Goal: Task Accomplishment & Management: Use online tool/utility

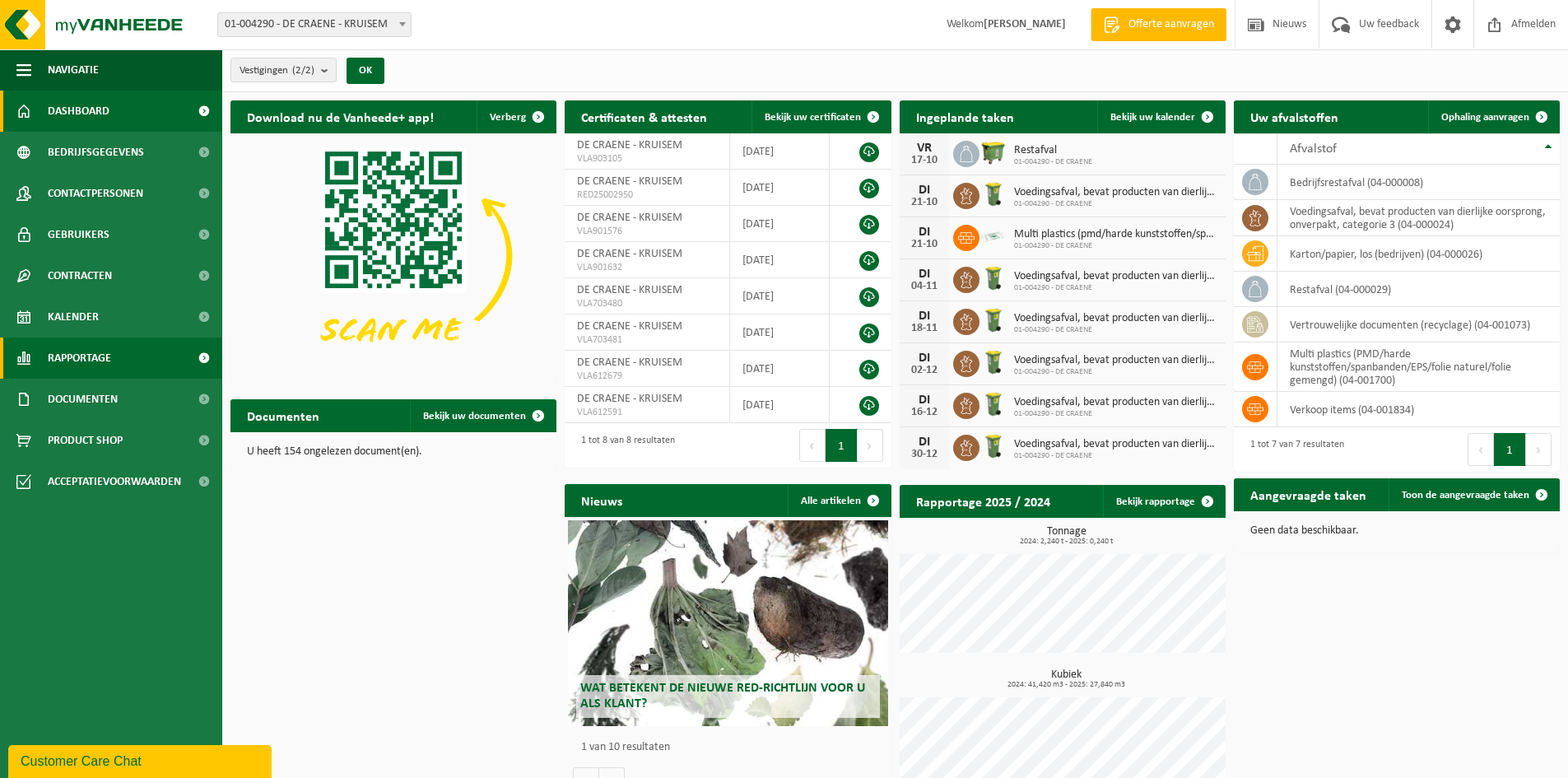
click at [118, 352] on link "Rapportage" at bounding box center [111, 358] width 222 height 42
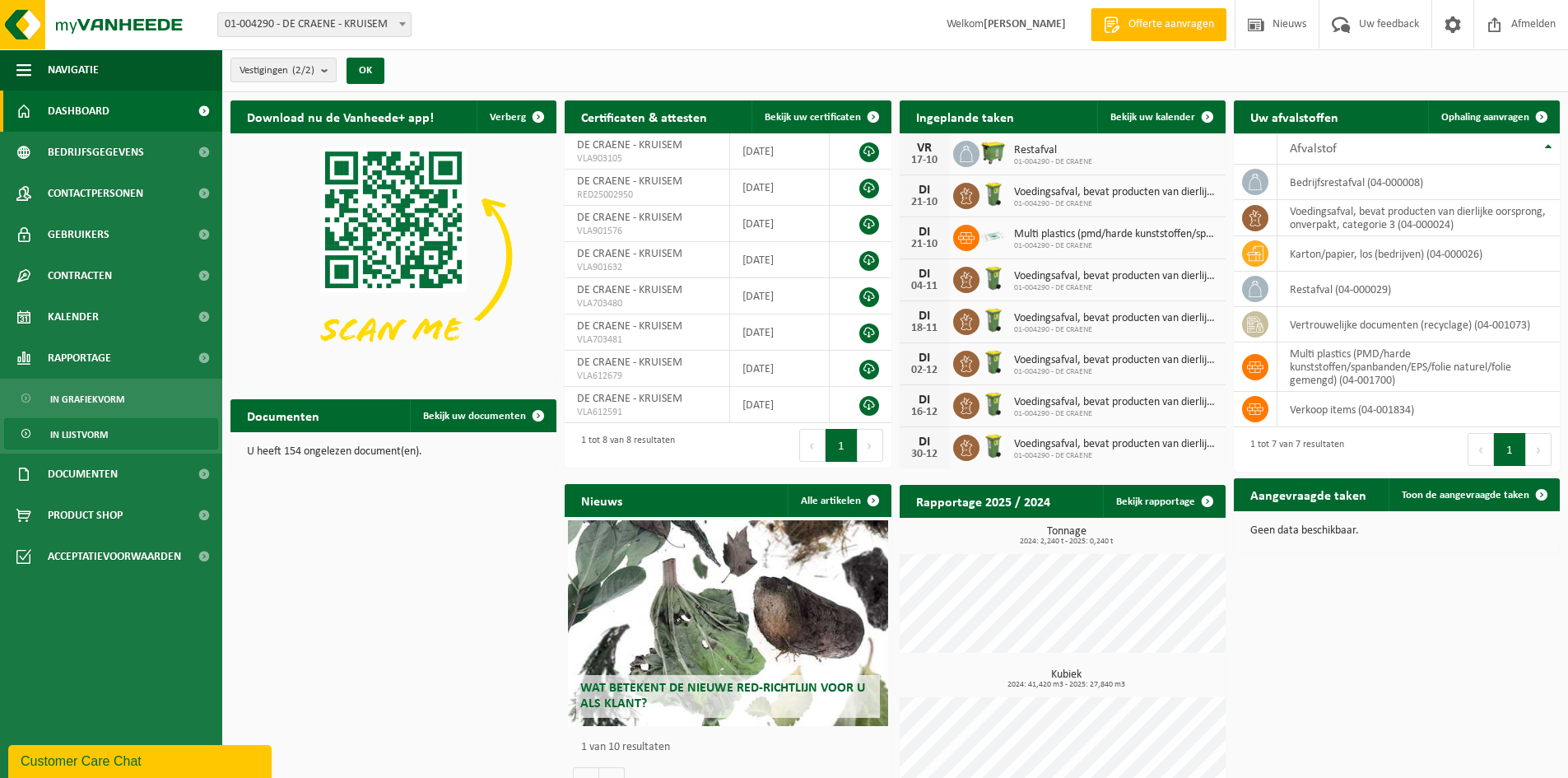
click at [100, 434] on span "In lijstvorm" at bounding box center [79, 434] width 58 height 32
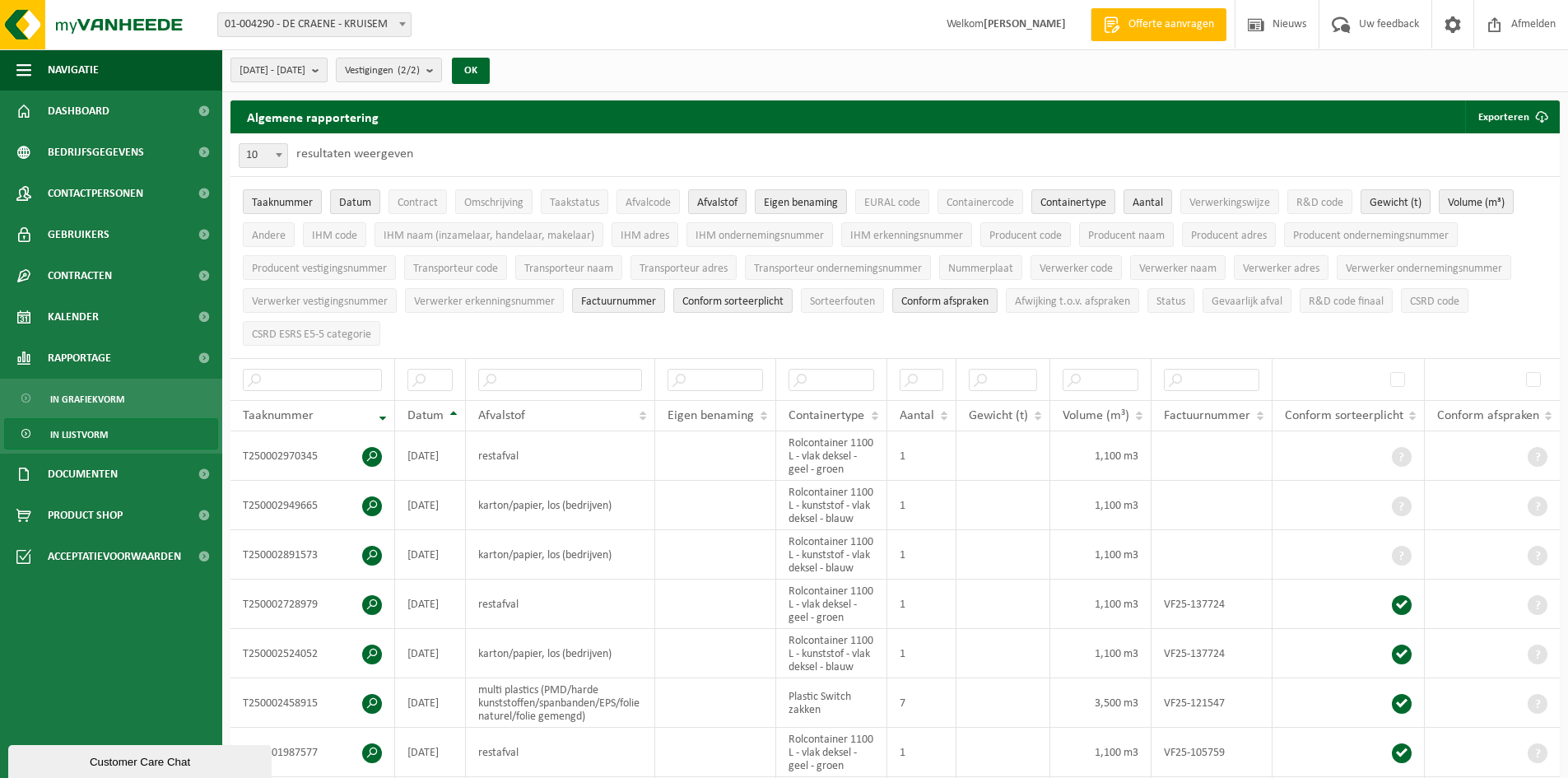
click at [327, 74] on b "submit" at bounding box center [320, 70] width 14 height 23
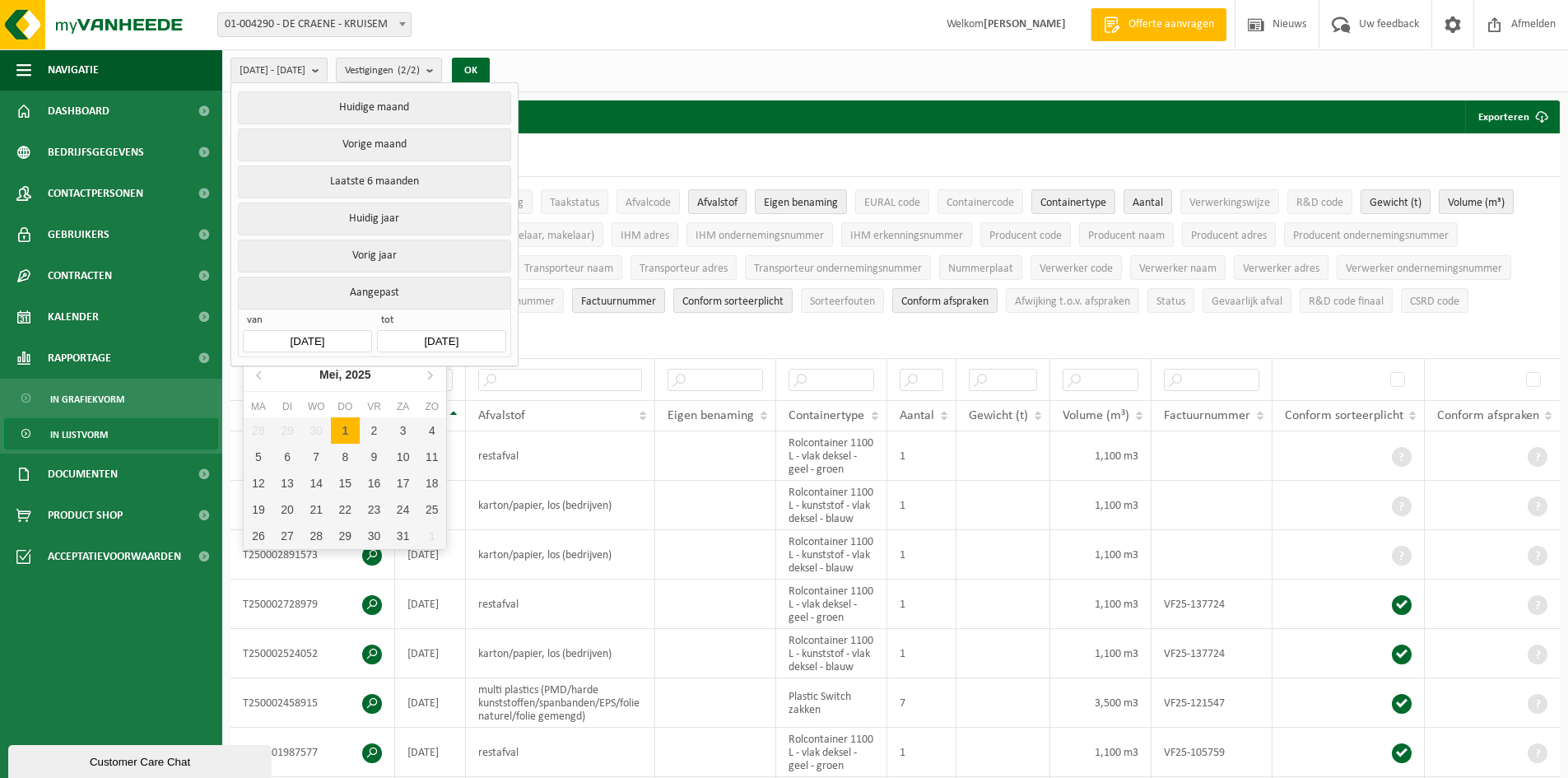
click at [349, 336] on input "2025-05-01" at bounding box center [307, 341] width 128 height 23
click at [431, 377] on icon at bounding box center [430, 375] width 5 height 8
click at [291, 427] on div "1" at bounding box center [288, 430] width 29 height 26
type input "2025-07-01"
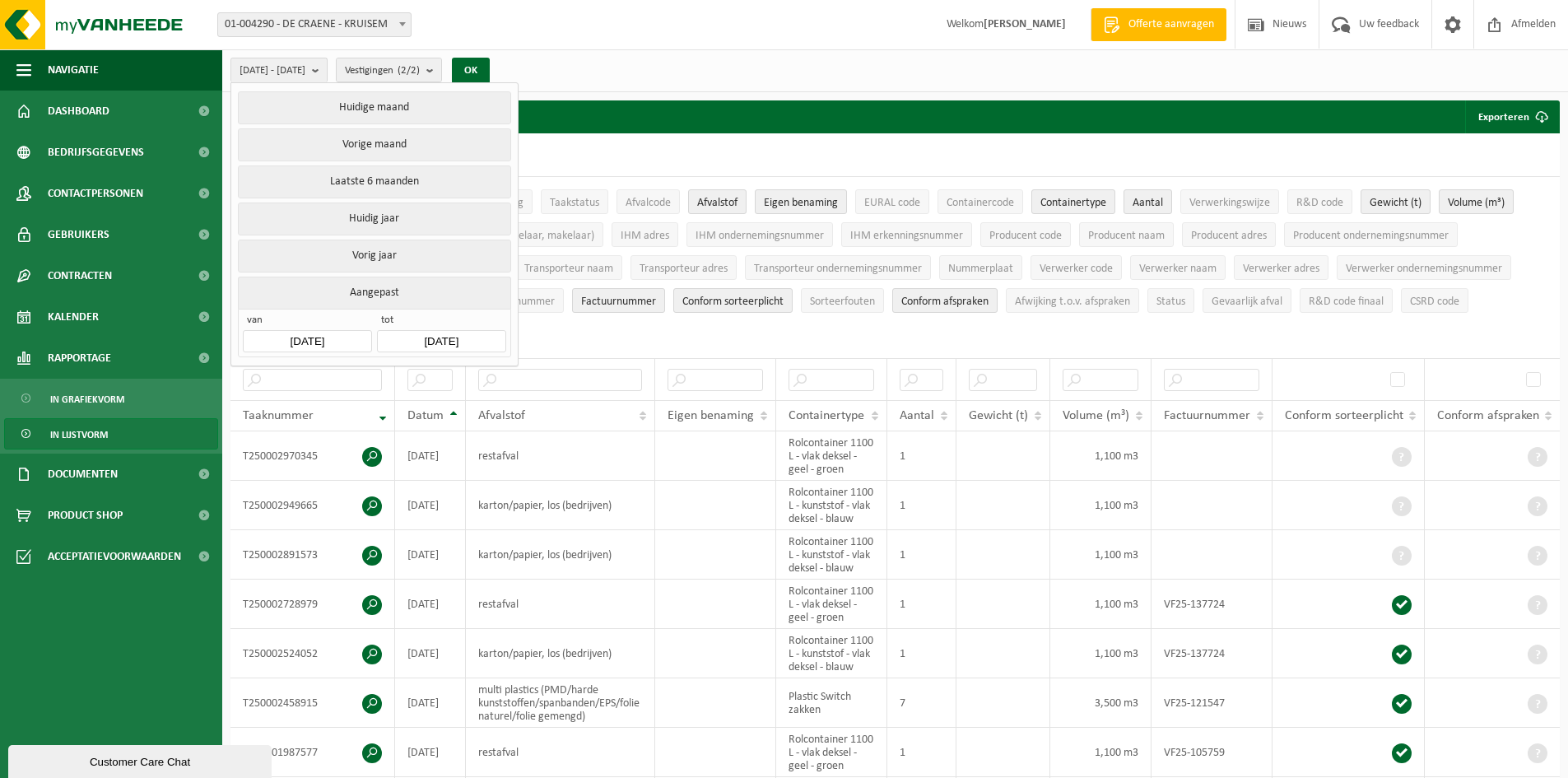
click at [454, 334] on input "2025-10-15" at bounding box center [441, 341] width 128 height 23
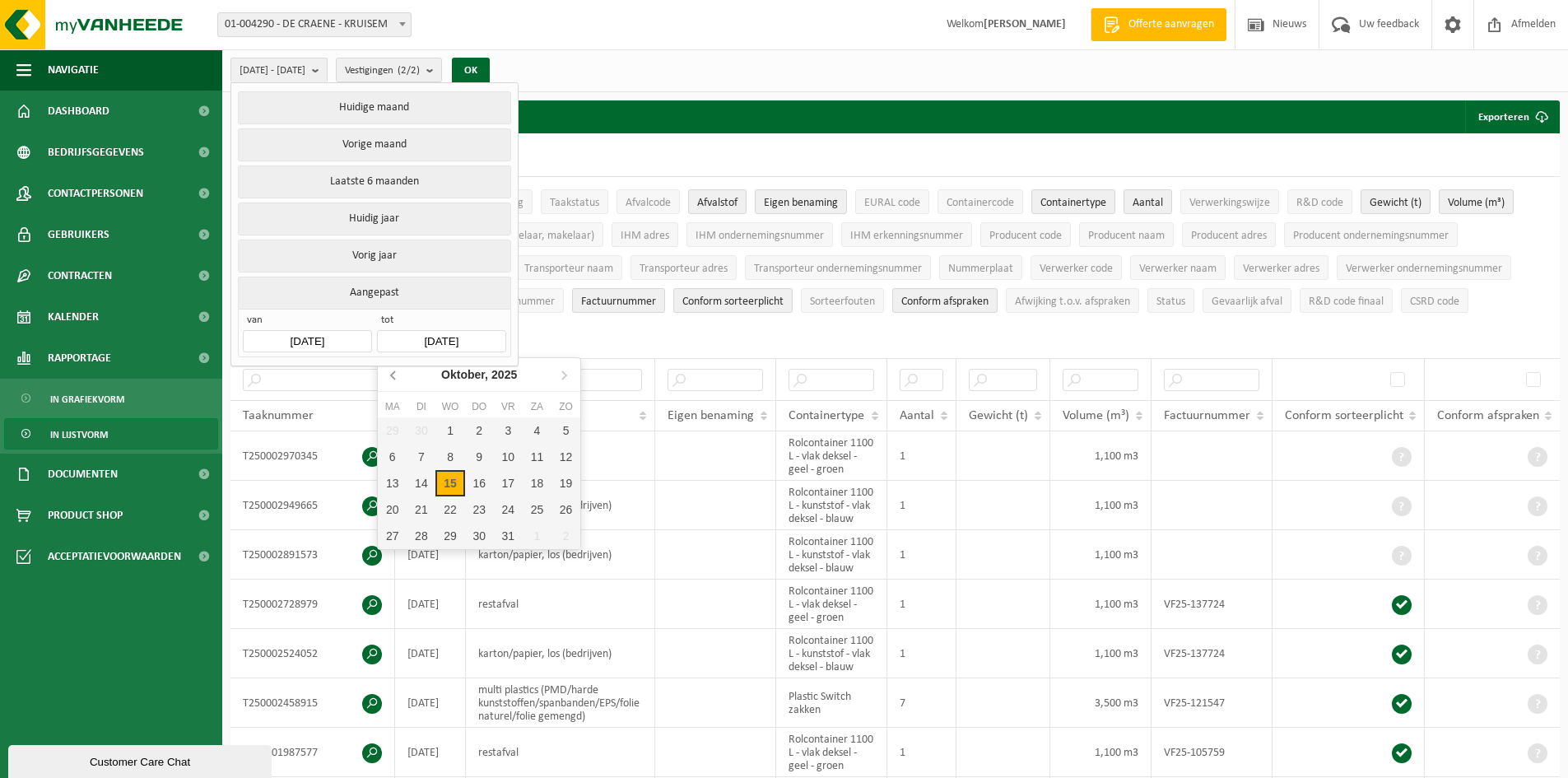
click at [390, 372] on icon at bounding box center [394, 374] width 26 height 26
click at [432, 533] on div "30" at bounding box center [421, 535] width 29 height 26
type input "2025-09-30"
type input "2025-07-01"
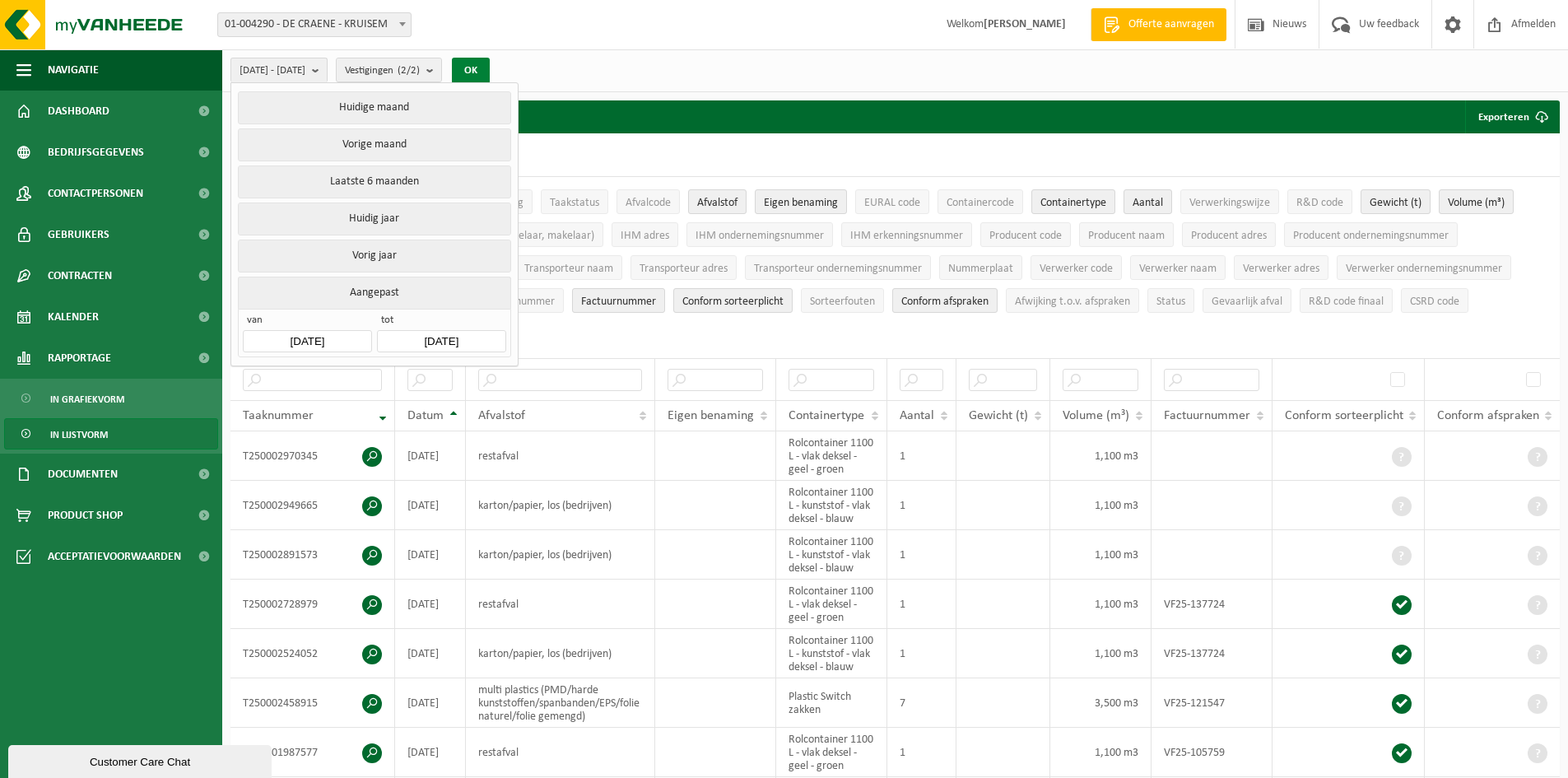
click at [489, 68] on button "OK" at bounding box center [471, 70] width 38 height 26
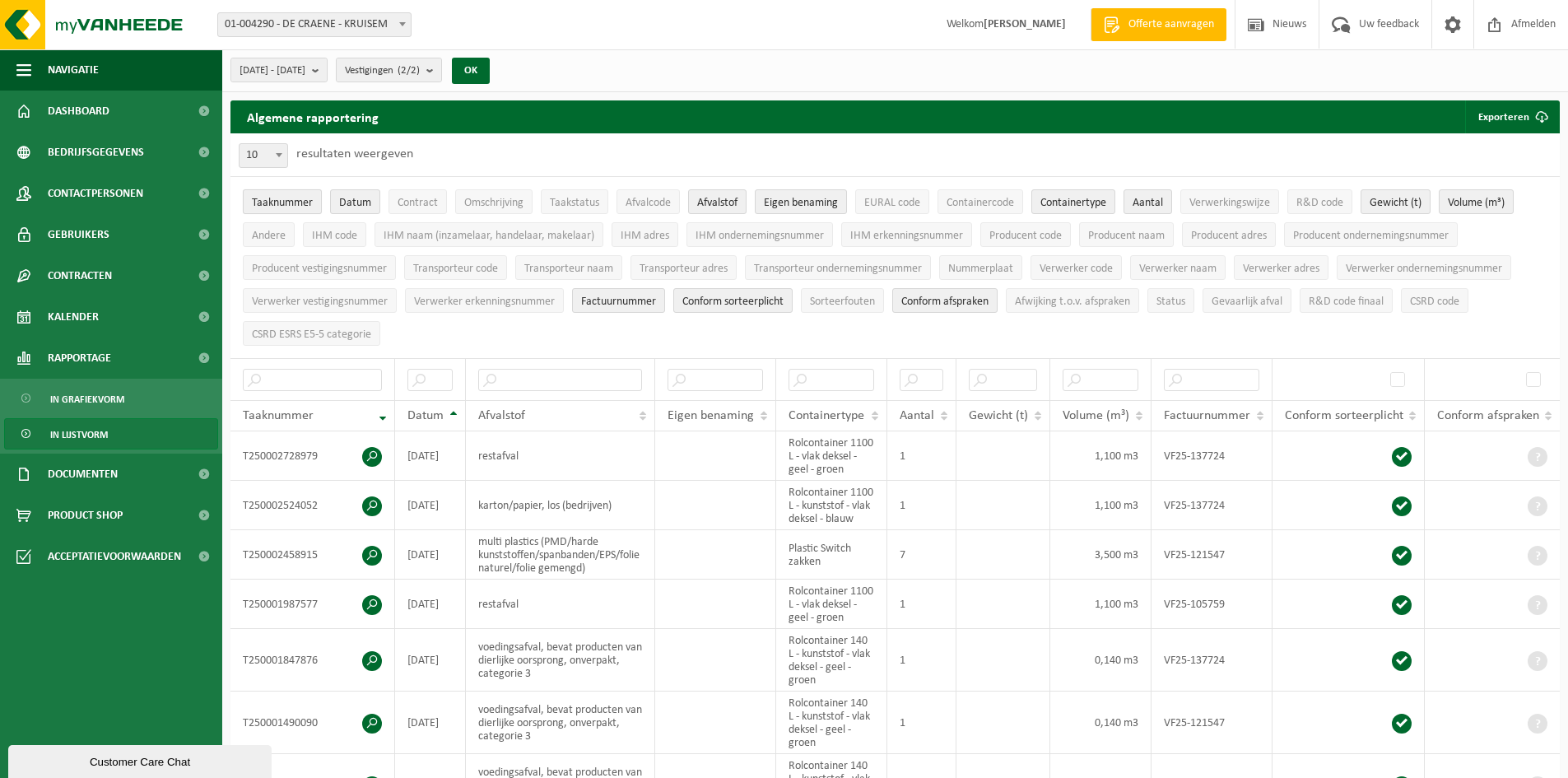
click at [297, 203] on span "Taaknummer" at bounding box center [282, 203] width 60 height 13
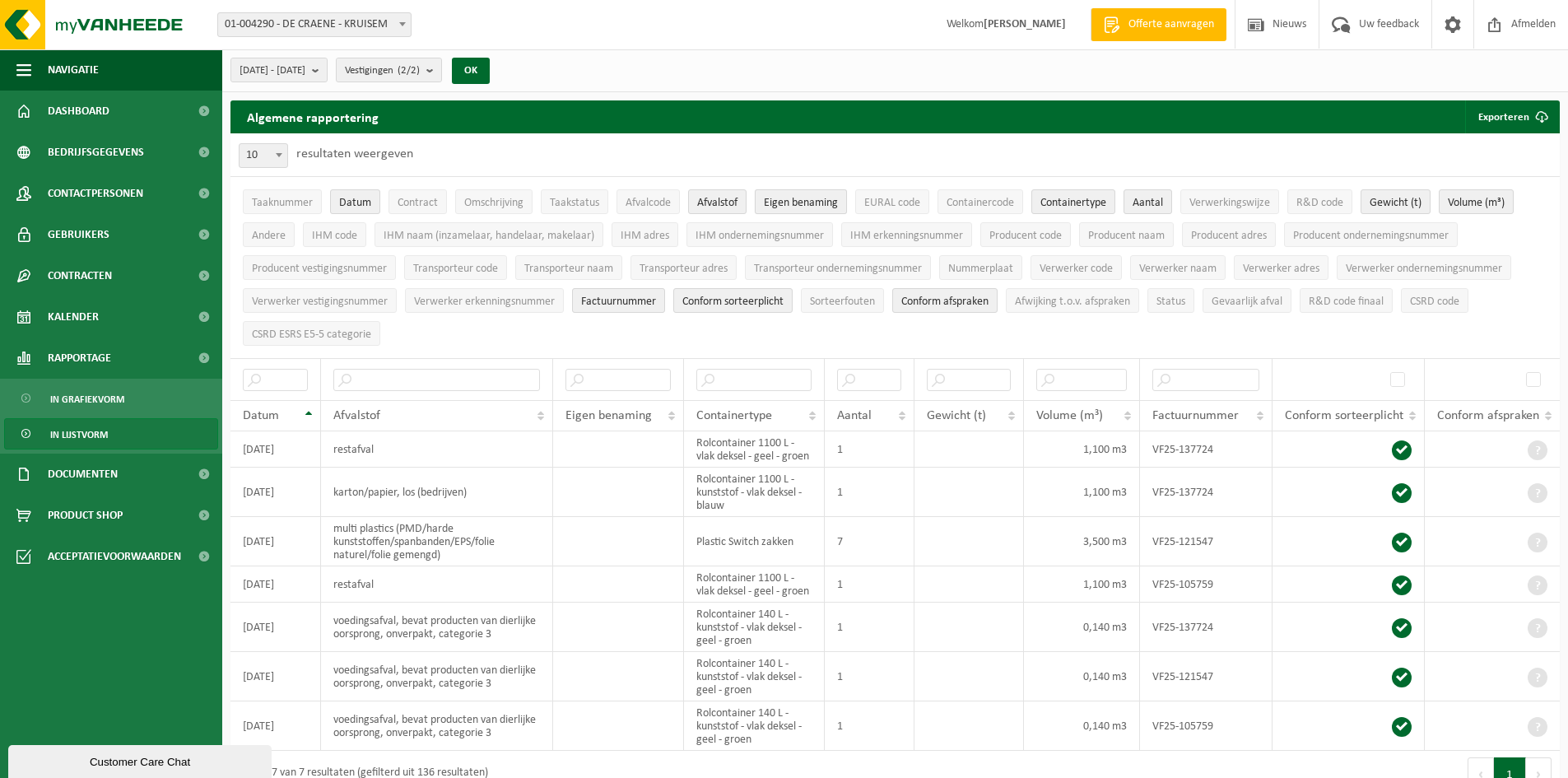
click at [800, 203] on span "Eigen benaming" at bounding box center [801, 203] width 74 height 13
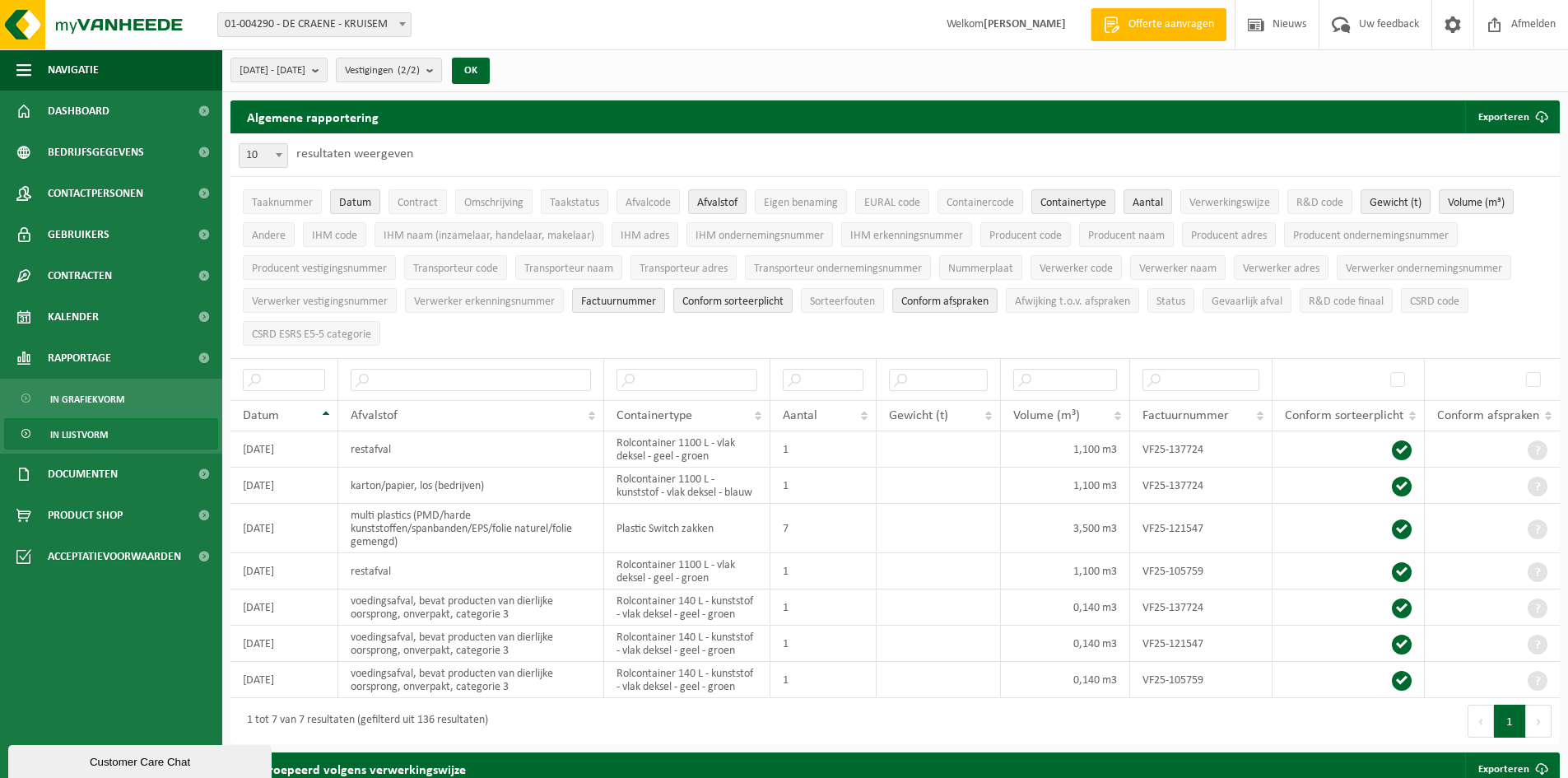
click at [1066, 199] on span "Containertype" at bounding box center [1072, 203] width 66 height 13
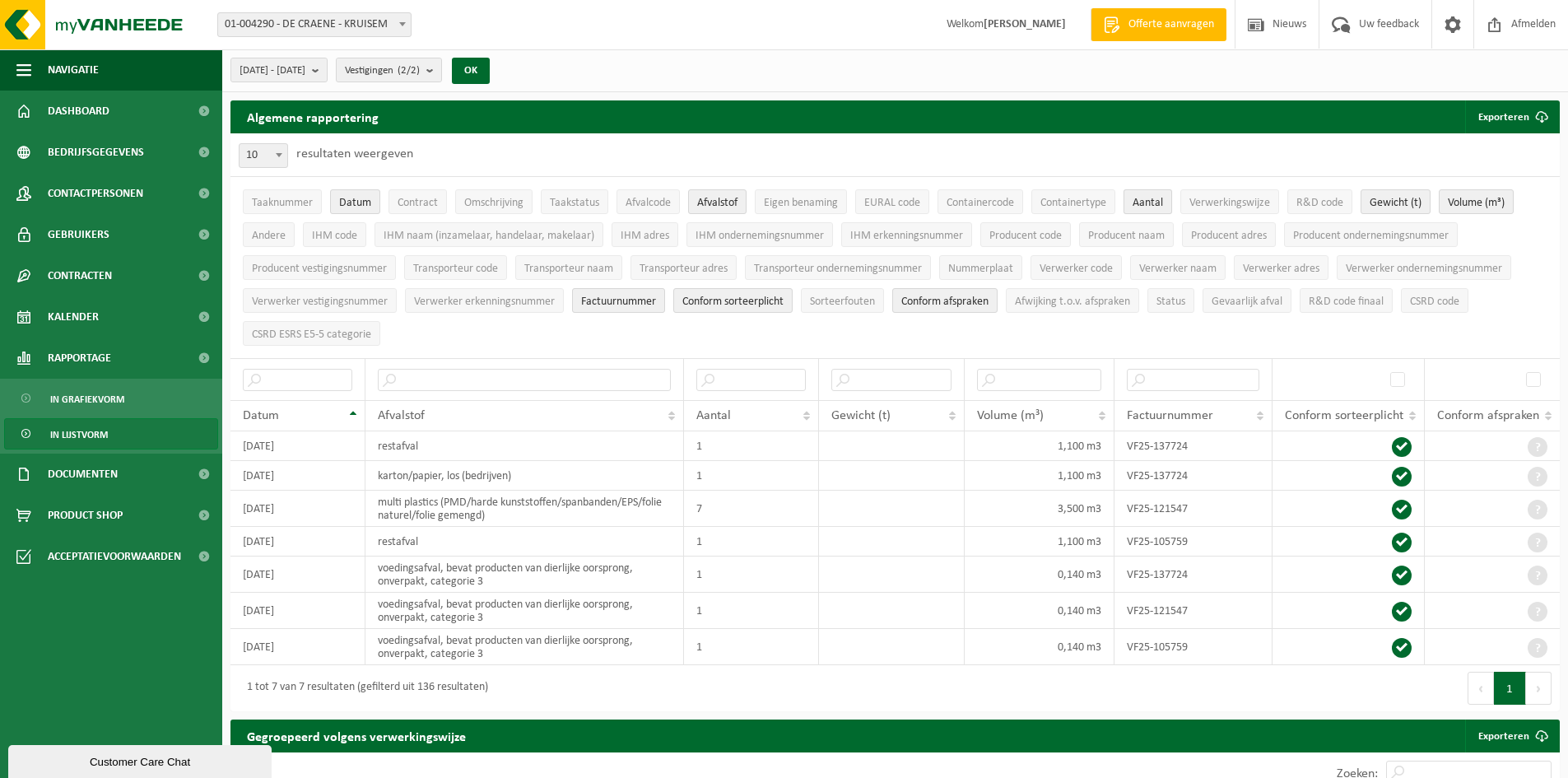
click at [1145, 200] on span "Aantal" at bounding box center [1148, 203] width 31 height 13
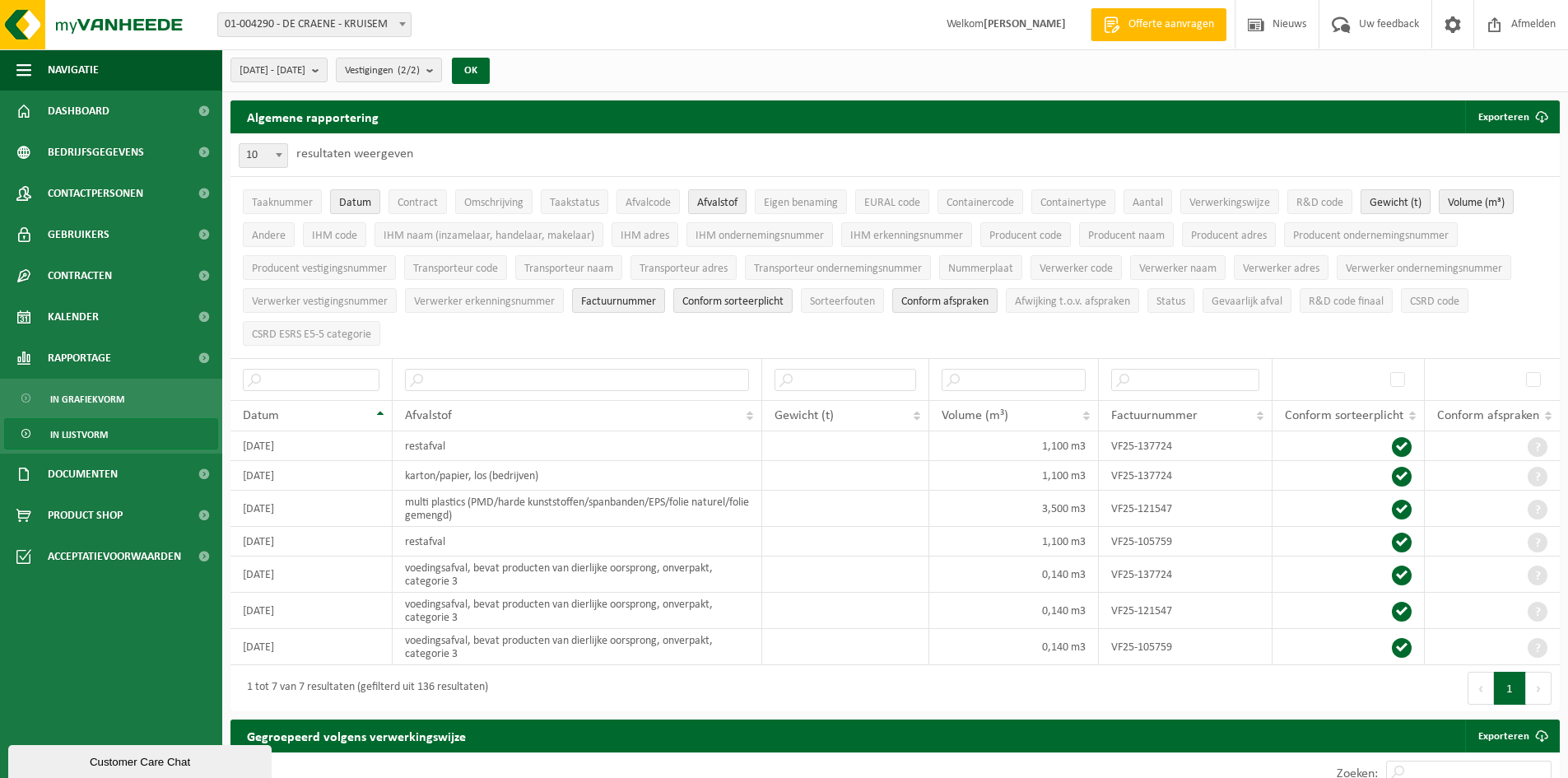
click at [1397, 206] on span "Gewicht (t)" at bounding box center [1395, 203] width 51 height 13
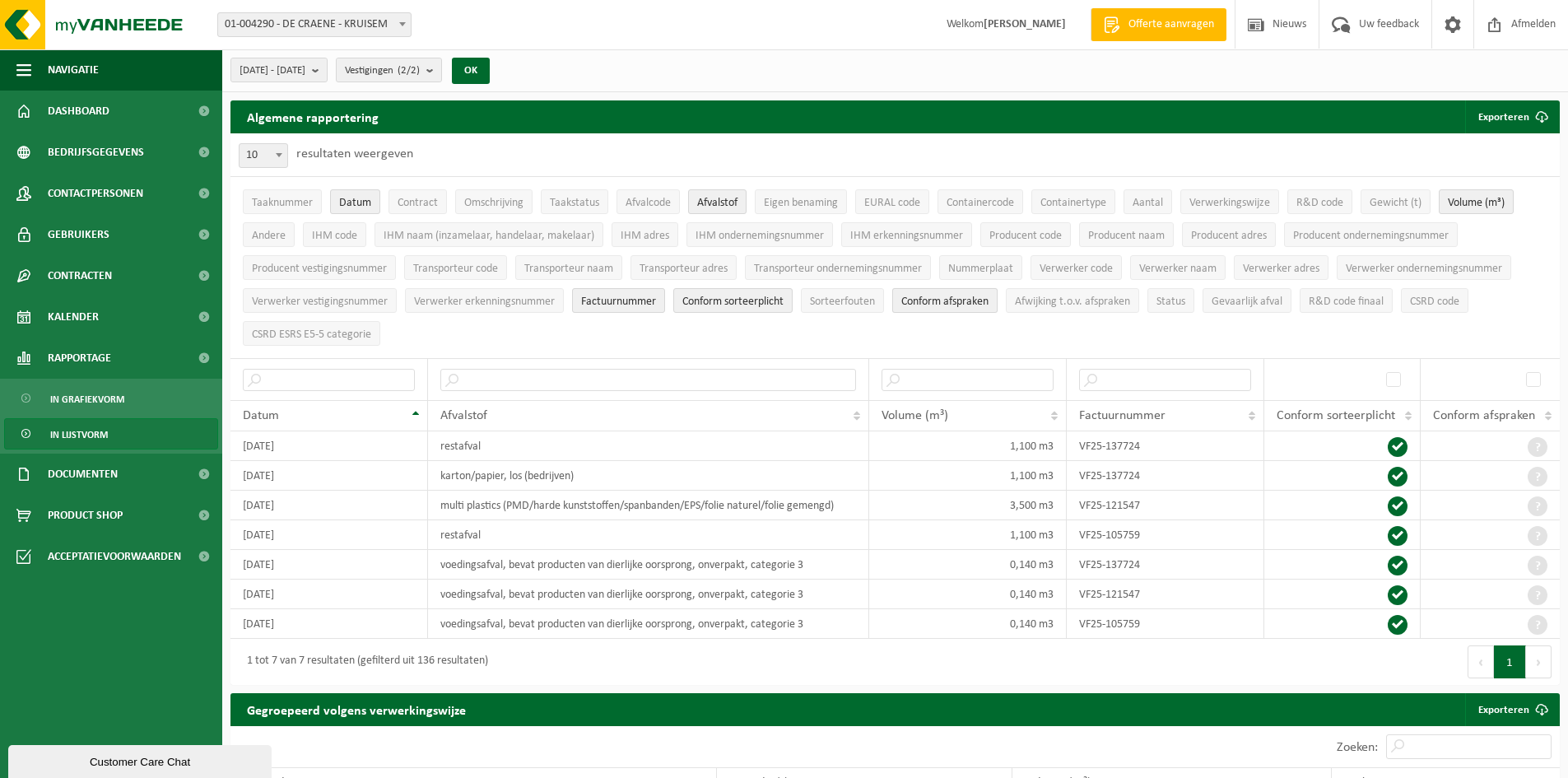
click at [944, 301] on span "Conform afspraken" at bounding box center [944, 301] width 88 height 13
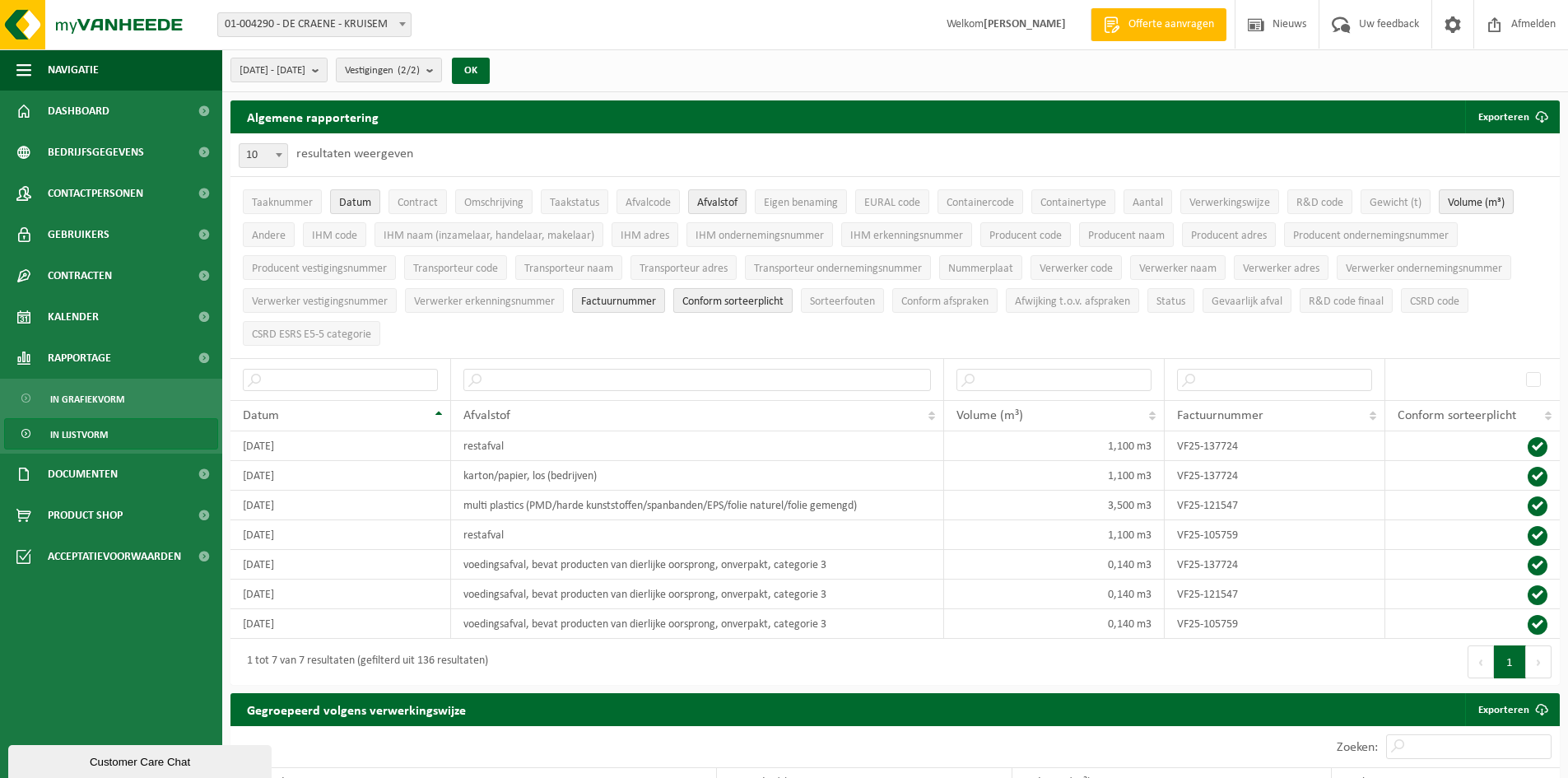
click at [756, 301] on span "Conform sorteerplicht" at bounding box center [733, 301] width 101 height 13
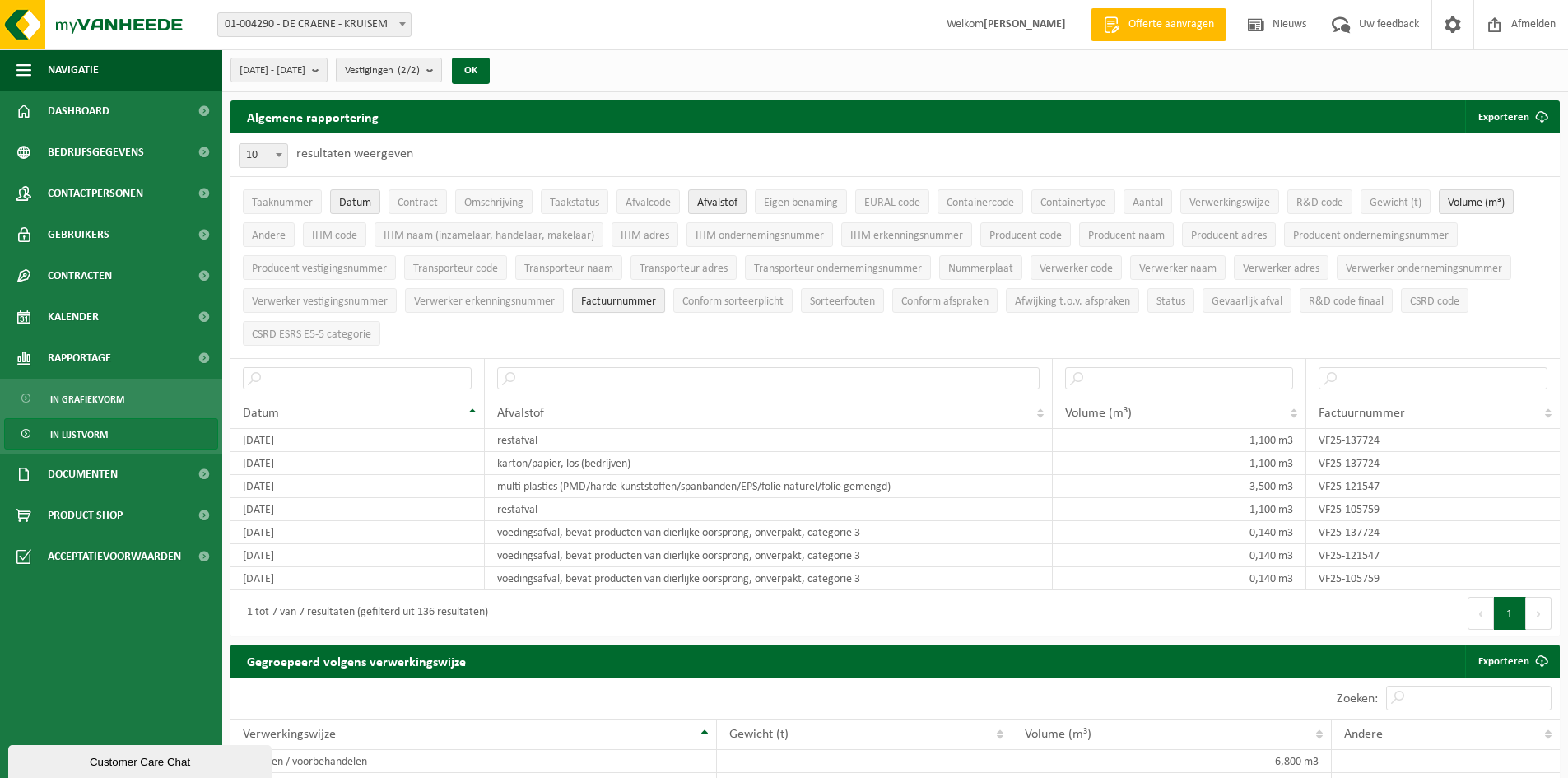
click at [635, 301] on span "Factuurnummer" at bounding box center [618, 301] width 75 height 13
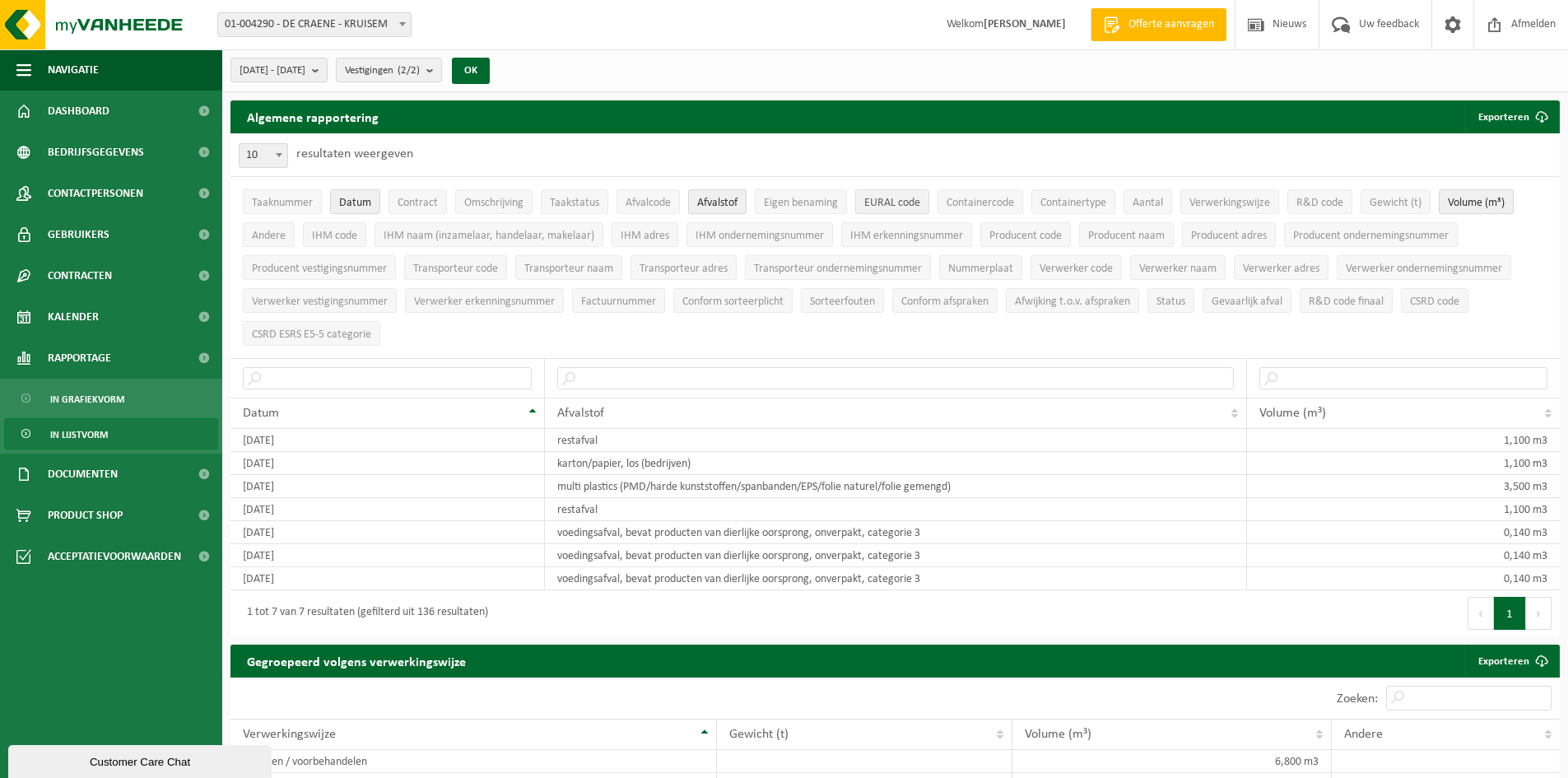
click at [885, 206] on span "EURAL code" at bounding box center [892, 203] width 56 height 13
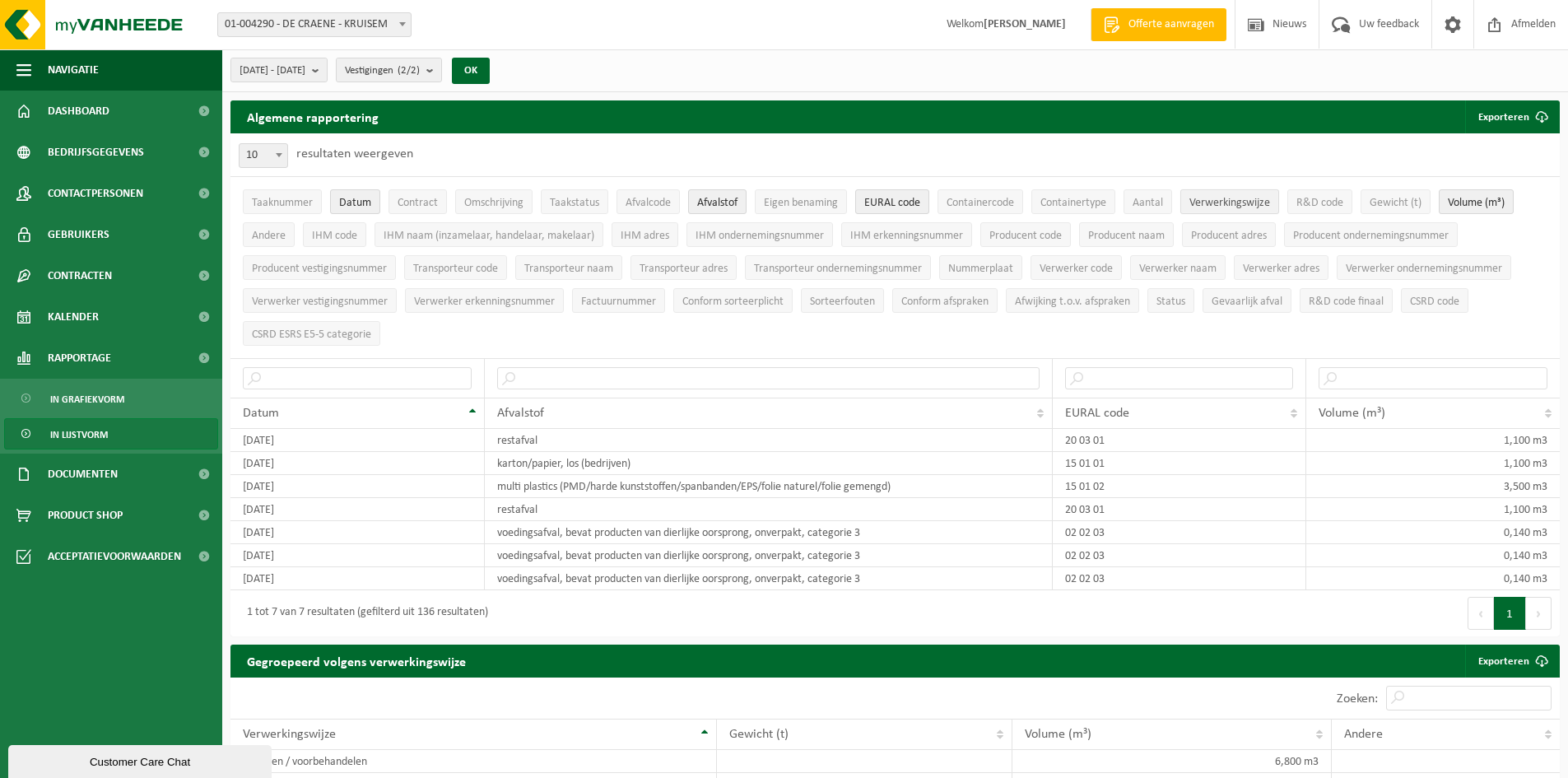
click at [1230, 202] on span "Verwerkingswijze" at bounding box center [1229, 203] width 80 height 13
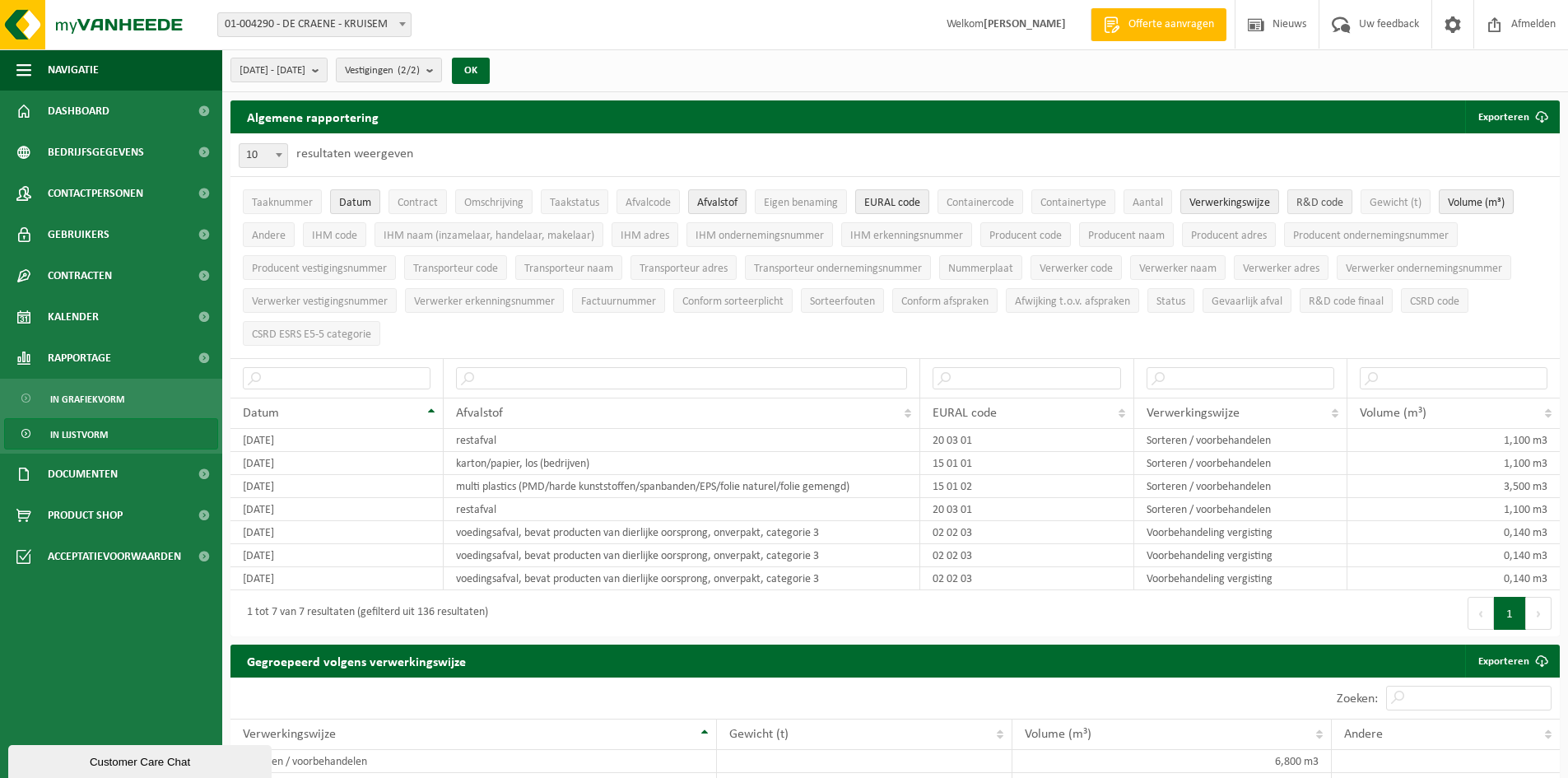
click at [1313, 203] on span "R&D code" at bounding box center [1320, 203] width 47 height 13
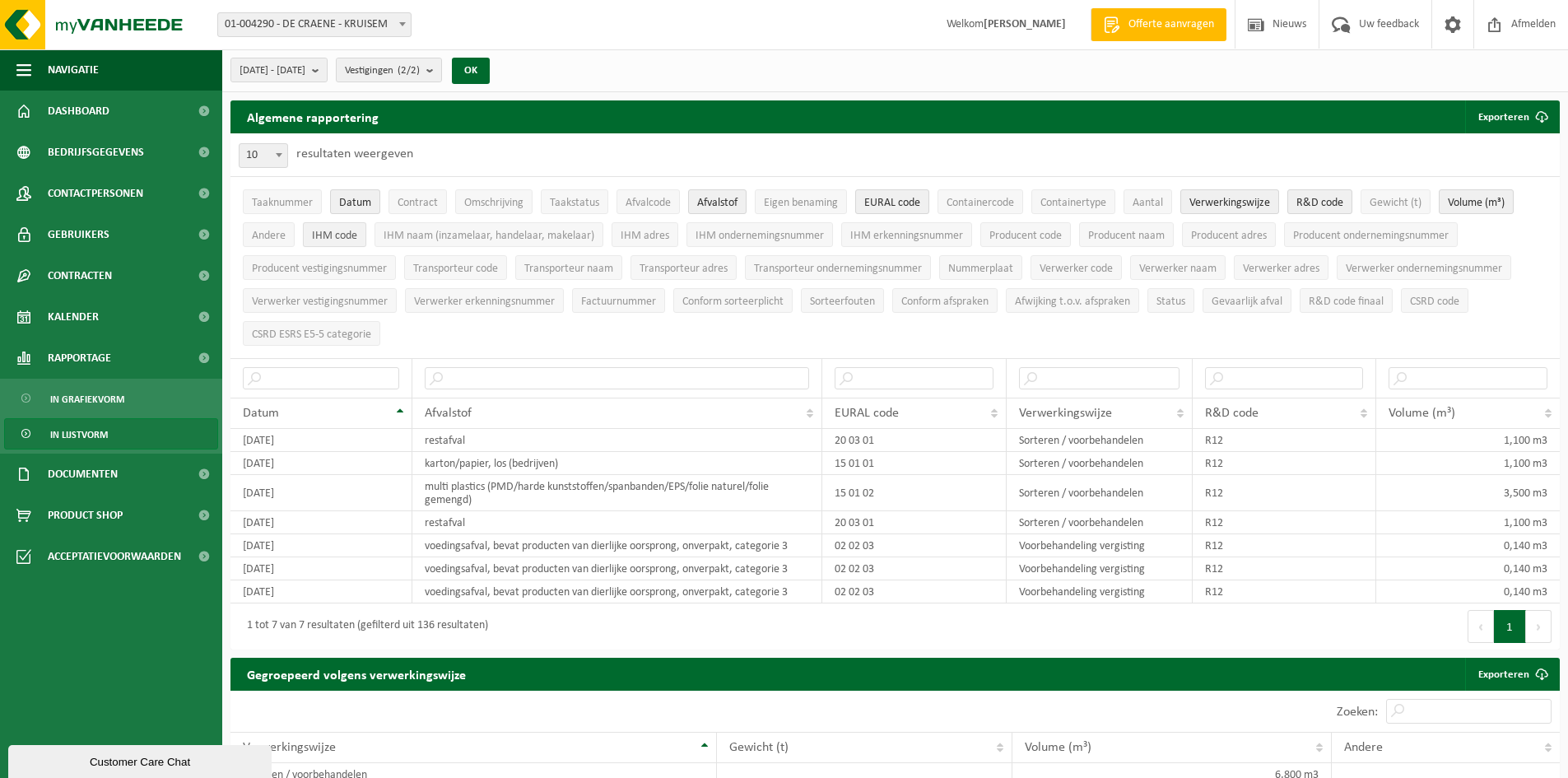
click at [342, 239] on span "IHM code" at bounding box center [335, 236] width 45 height 13
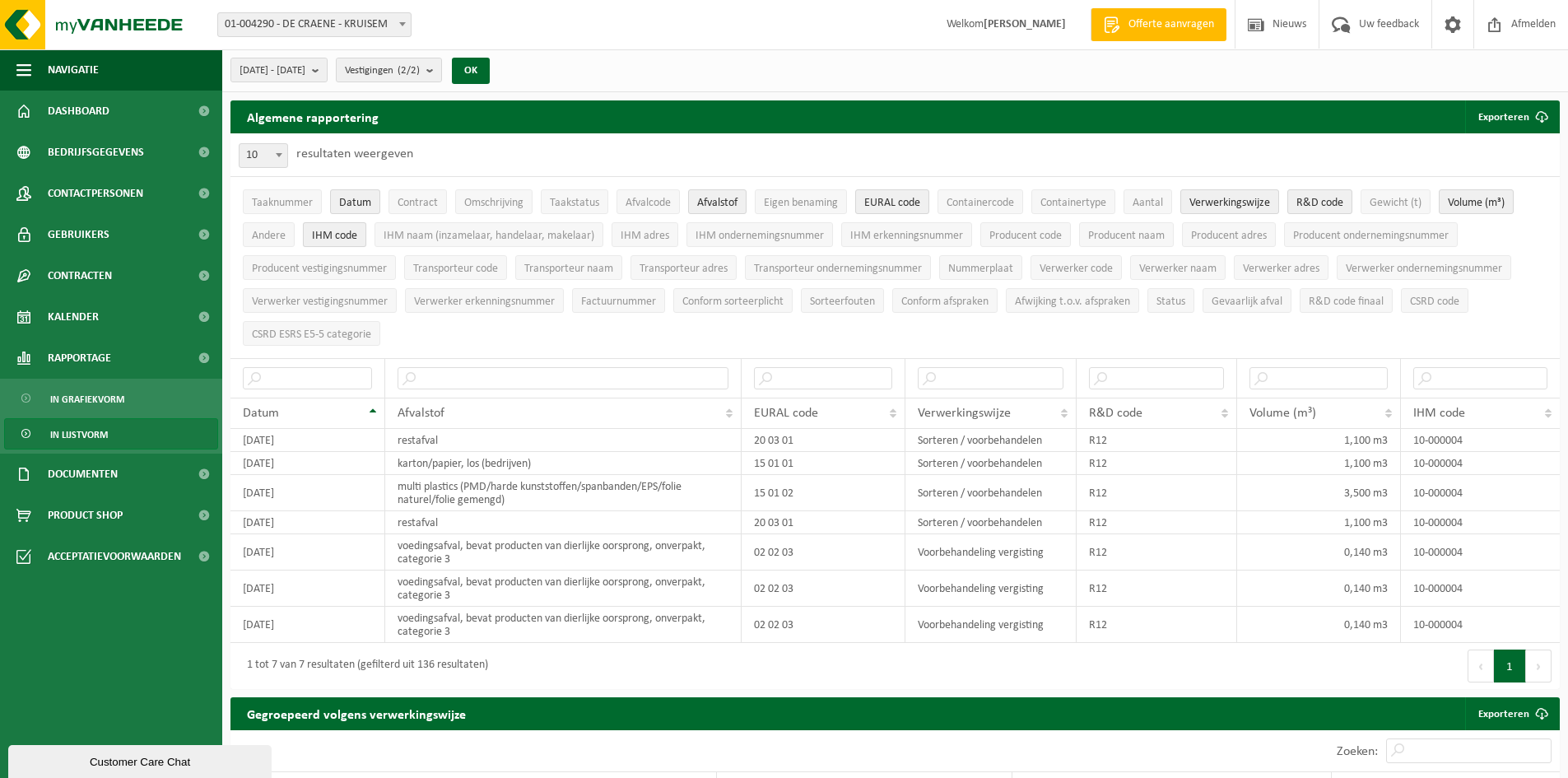
click at [342, 239] on span "IHM code" at bounding box center [335, 236] width 45 height 13
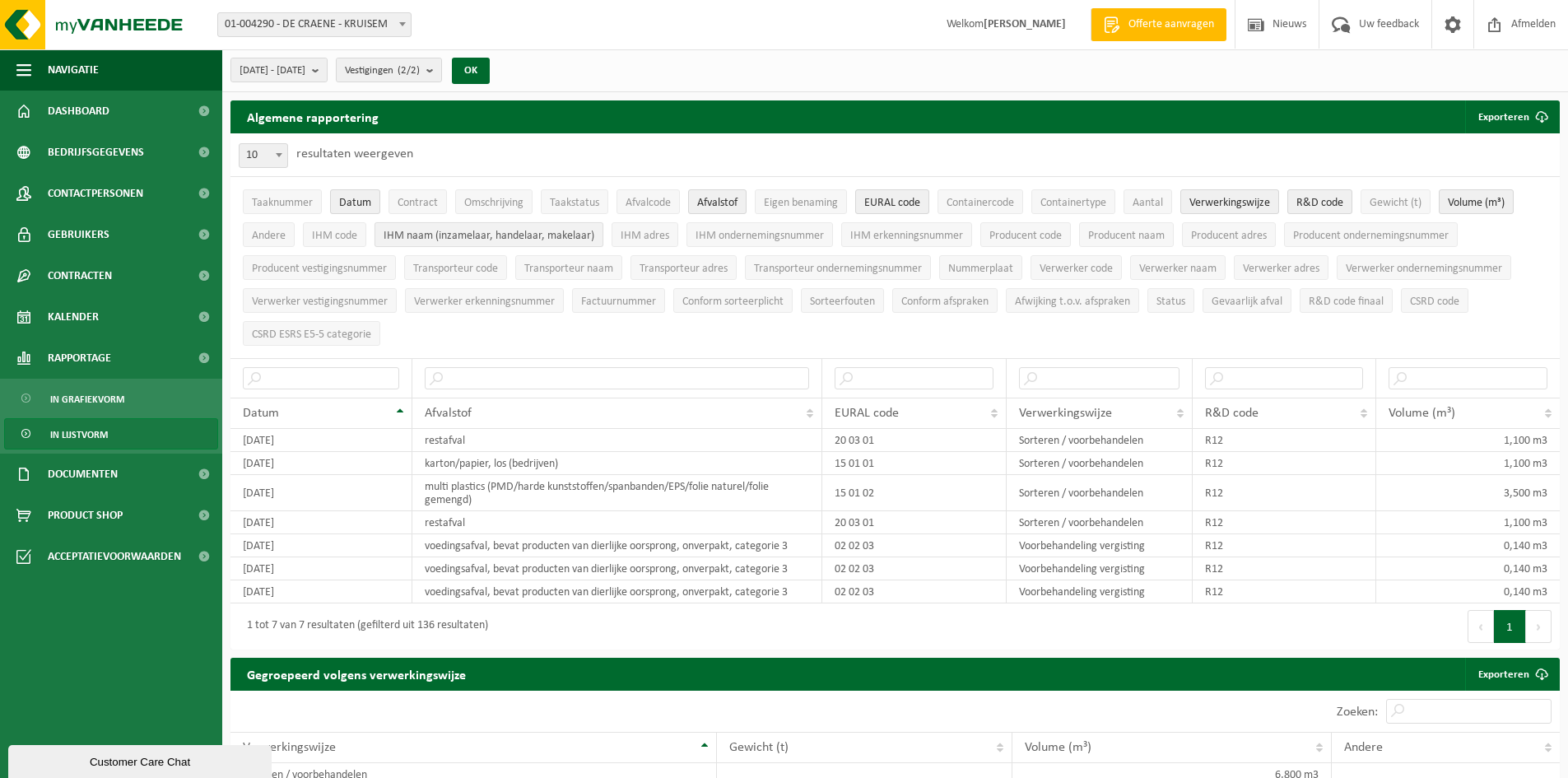
click at [438, 239] on span "IHM naam (inzamelaar, handelaar, makelaar)" at bounding box center [488, 236] width 210 height 13
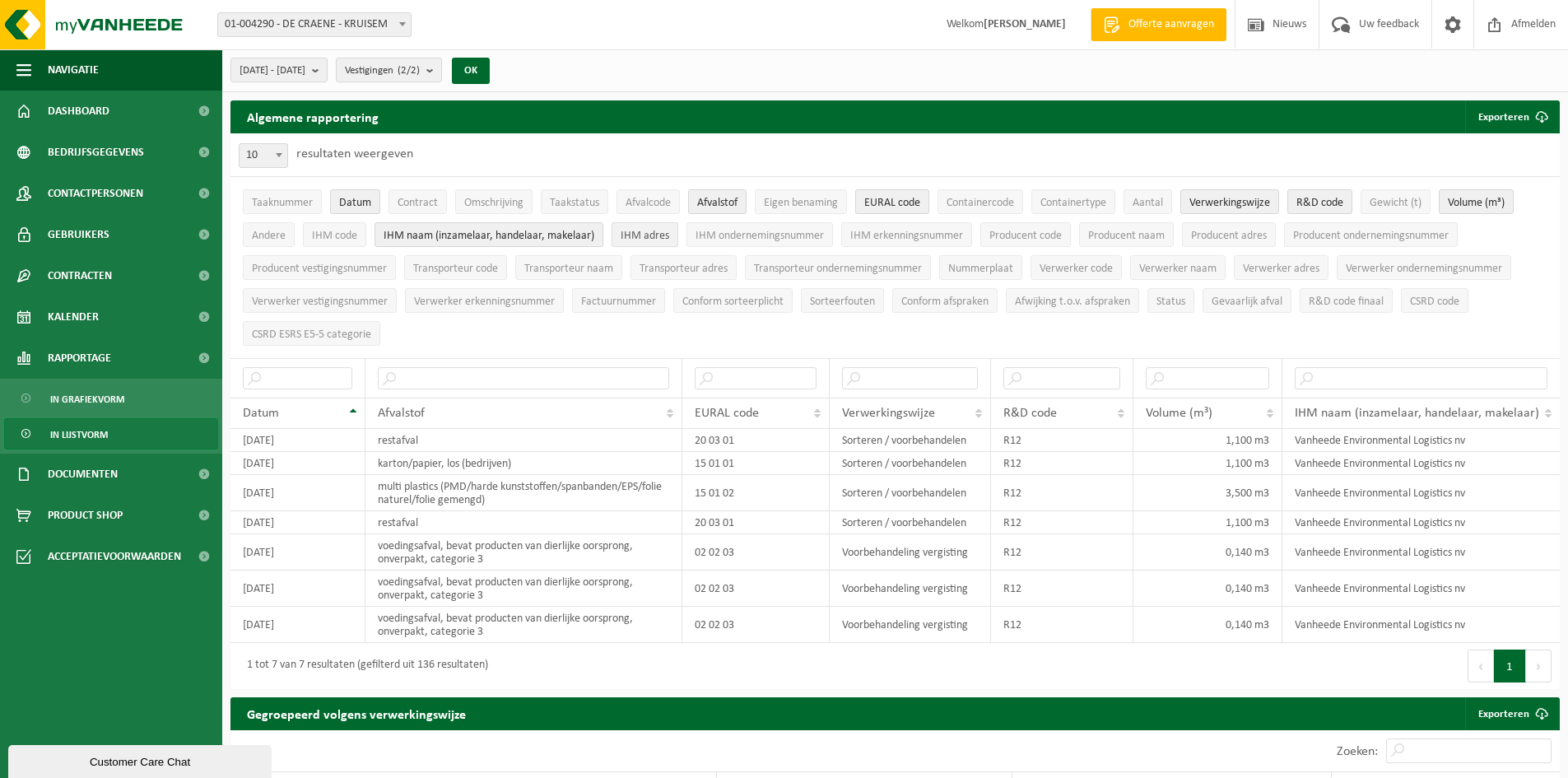
click at [647, 236] on span "IHM adres" at bounding box center [645, 236] width 49 height 13
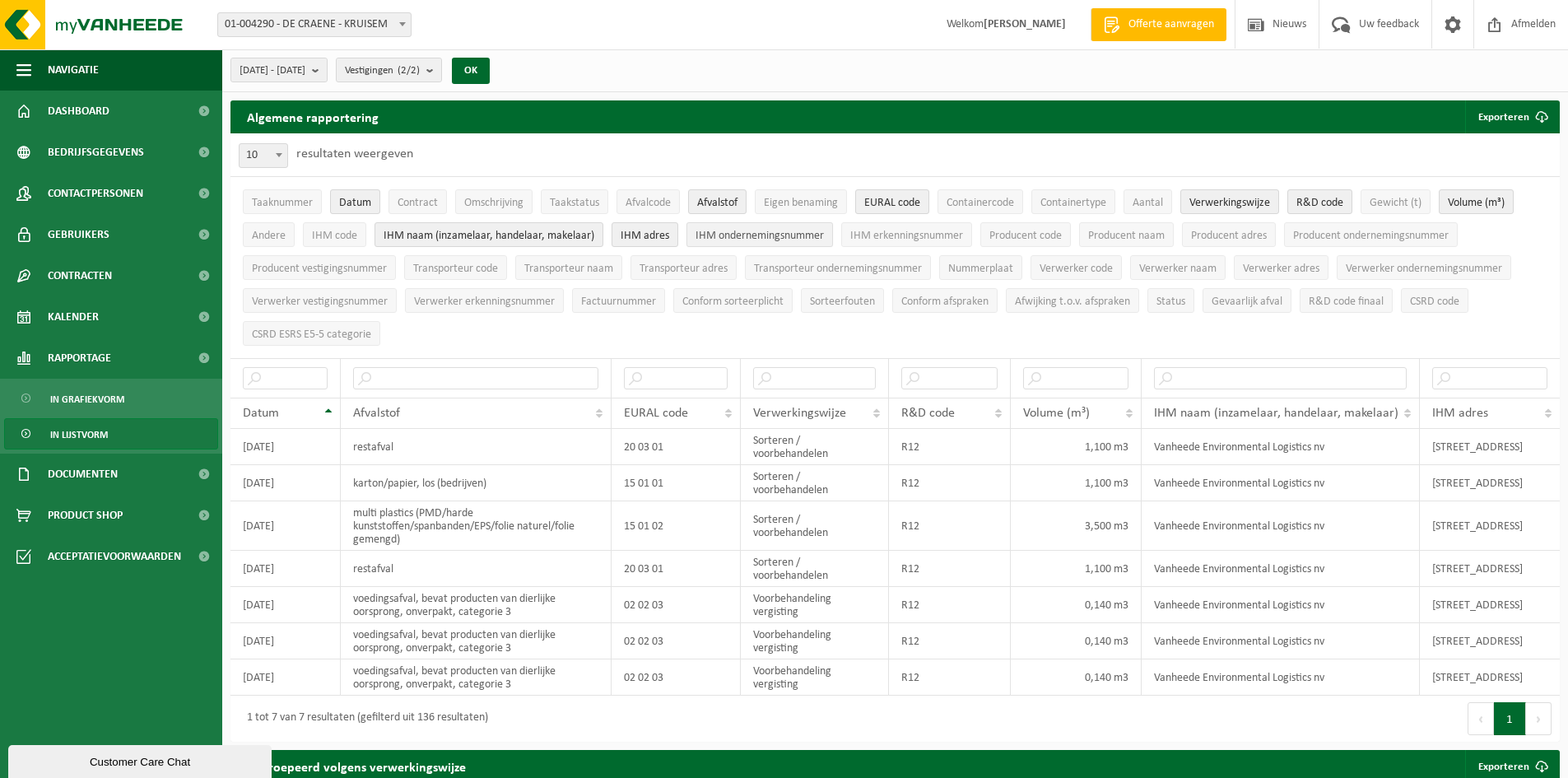
click at [752, 230] on span "IHM ondernemingsnummer" at bounding box center [759, 236] width 128 height 13
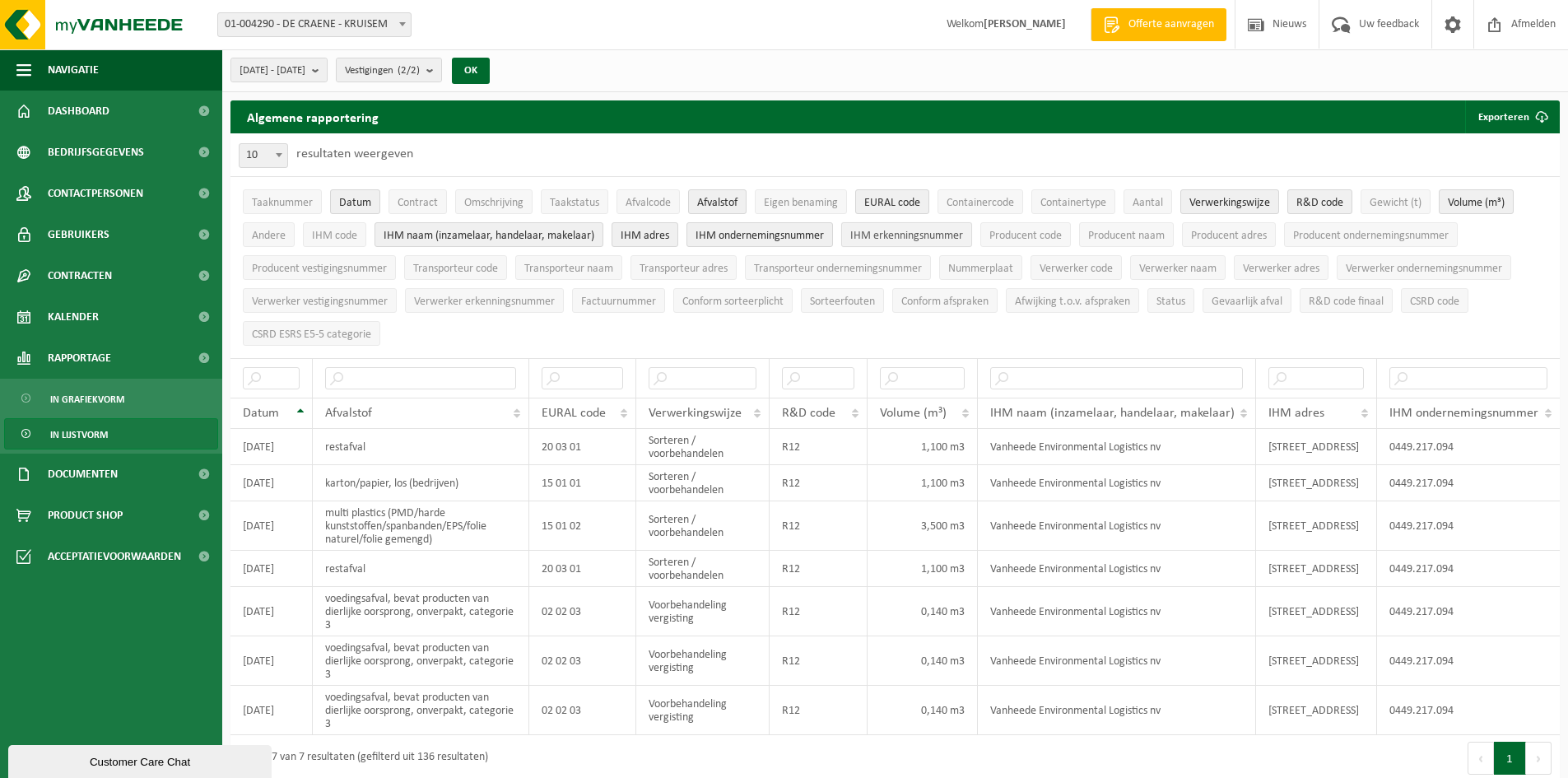
click at [894, 231] on span "IHM erkenningsnummer" at bounding box center [906, 236] width 113 height 13
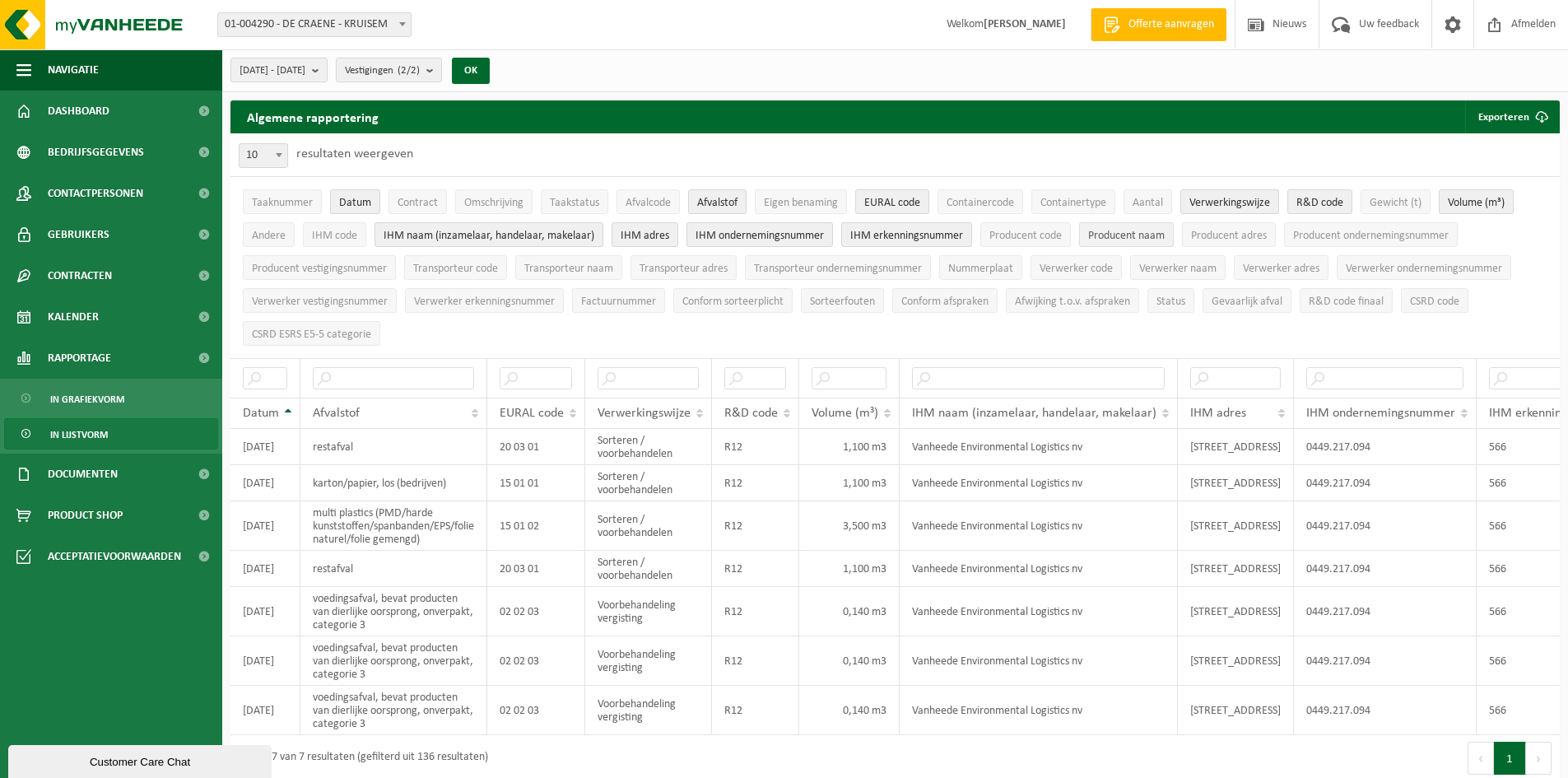
click at [1123, 229] on span "Producent naam" at bounding box center [1126, 236] width 77 height 13
click at [1226, 240] on span "Producent adres" at bounding box center [1229, 236] width 76 height 13
click at [1342, 230] on span "Producent ondernemingsnummer" at bounding box center [1370, 236] width 155 height 13
click at [313, 270] on span "Producent vestigingsnummer" at bounding box center [320, 269] width 135 height 13
drag, startPoint x: 1174, startPoint y: 263, endPoint x: 1207, endPoint y: 267, distance: 33.2
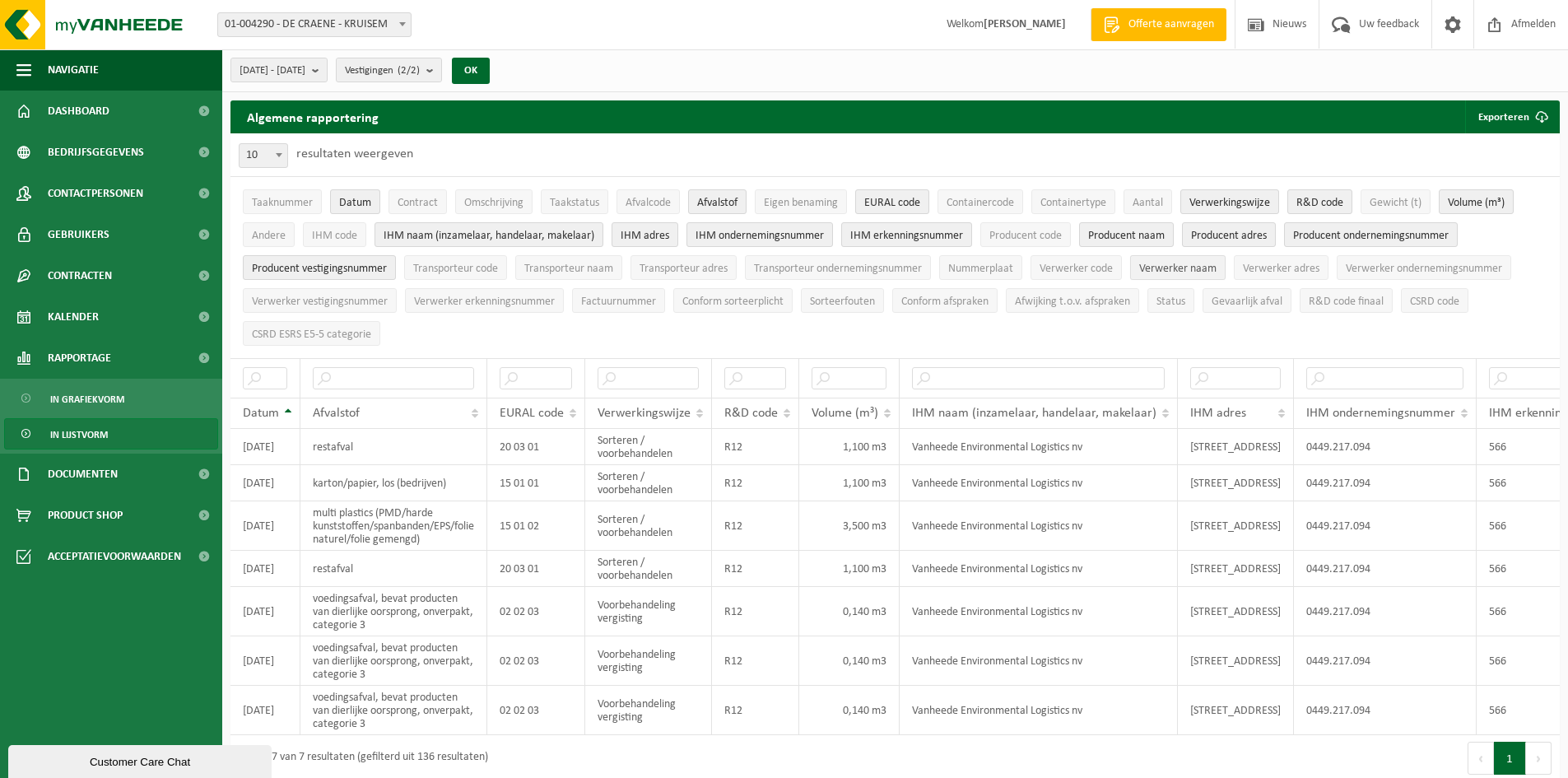
click at [1174, 264] on span "Verwerker naam" at bounding box center [1178, 269] width 78 height 13
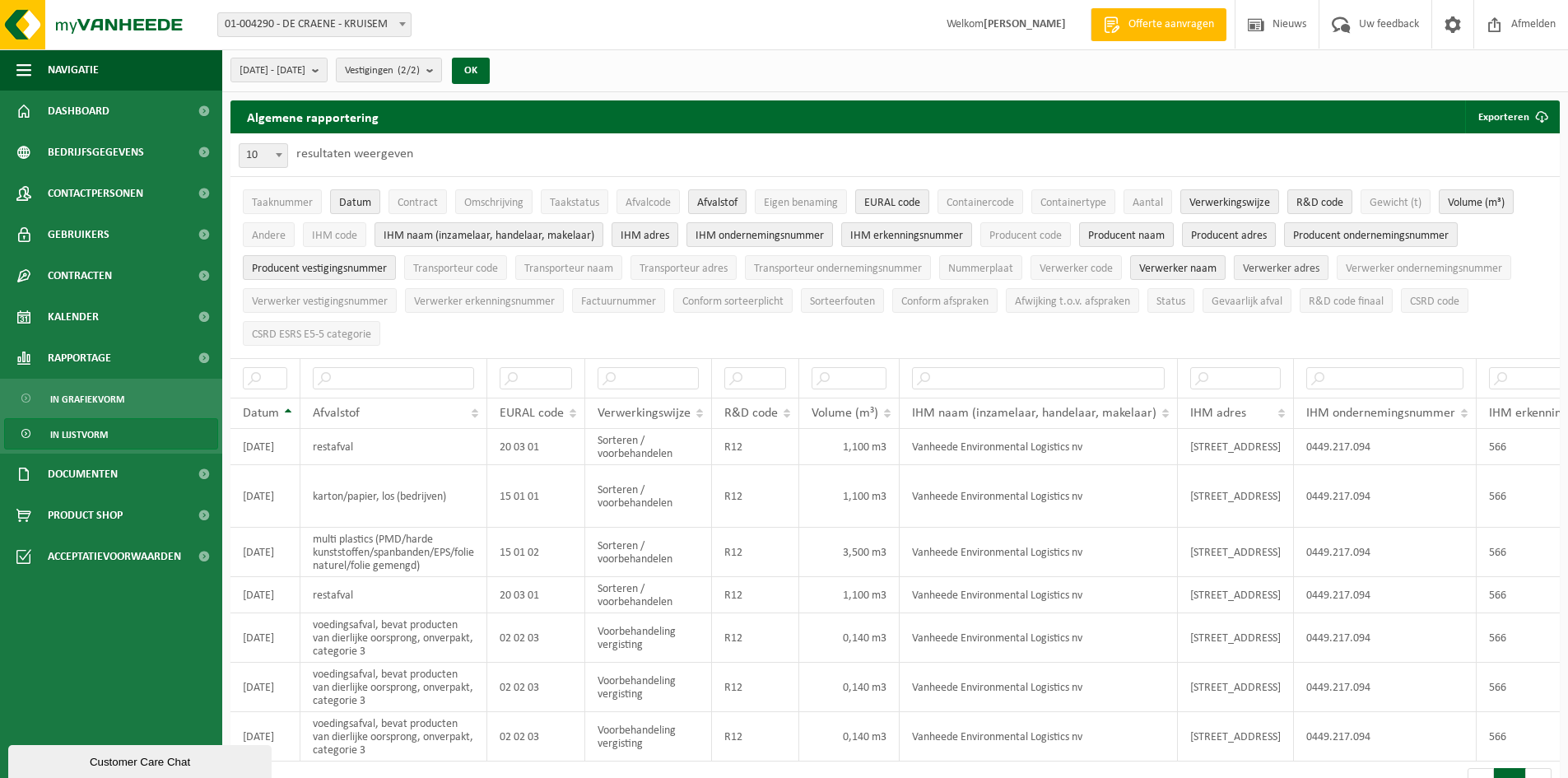
click at [1301, 275] on button "Verwerker adres" at bounding box center [1281, 267] width 95 height 24
click at [1410, 269] on span "Verwerker ondernemingsnummer" at bounding box center [1424, 269] width 156 height 13
click at [379, 301] on span "Verwerker vestigingsnummer" at bounding box center [320, 301] width 135 height 13
click at [512, 306] on button "Verwerker erkenningsnummer" at bounding box center [485, 300] width 159 height 24
click at [1353, 302] on span "R&D code finaal" at bounding box center [1346, 301] width 75 height 13
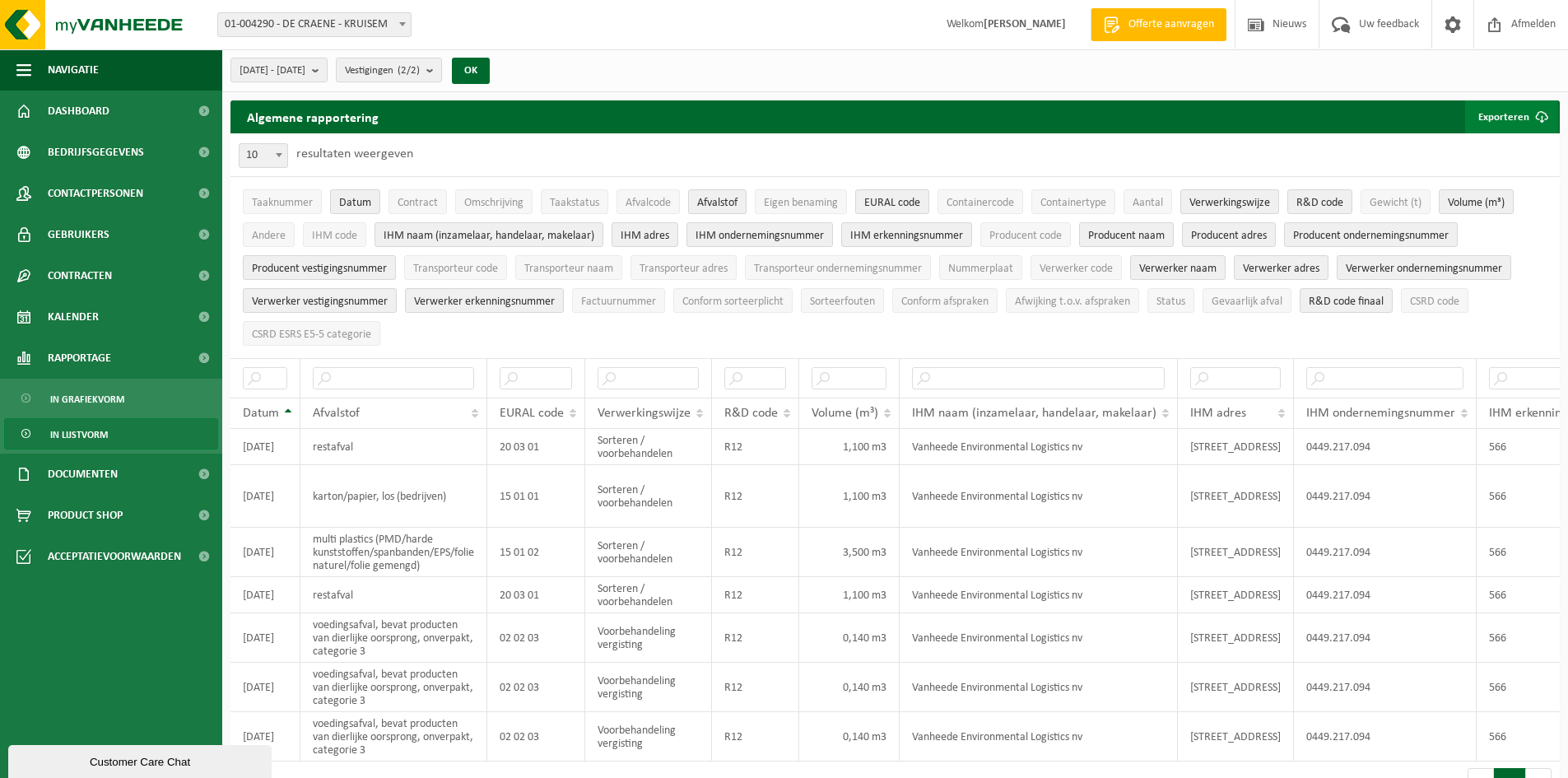
click at [1507, 124] on button "Exporteren" at bounding box center [1511, 116] width 93 height 32
click at [1489, 152] on link "Enkel mijn selectie" at bounding box center [1482, 150] width 149 height 32
